Goal: Task Accomplishment & Management: Manage account settings

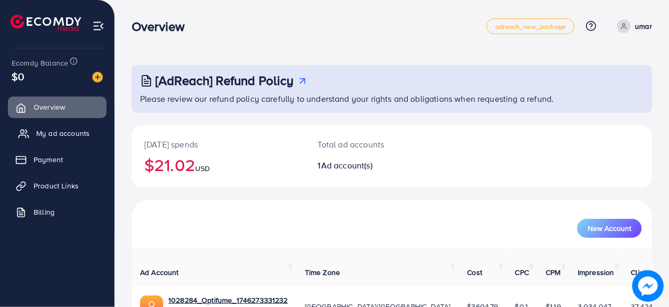
click at [71, 134] on span "My ad accounts" at bounding box center [63, 133] width 54 height 10
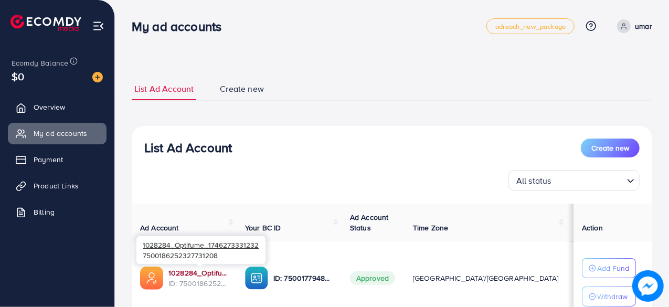
click at [189, 272] on link "1028284_Optifume_1746273331232" at bounding box center [198, 273] width 60 height 10
